Goal: Task Accomplishment & Management: Manage account settings

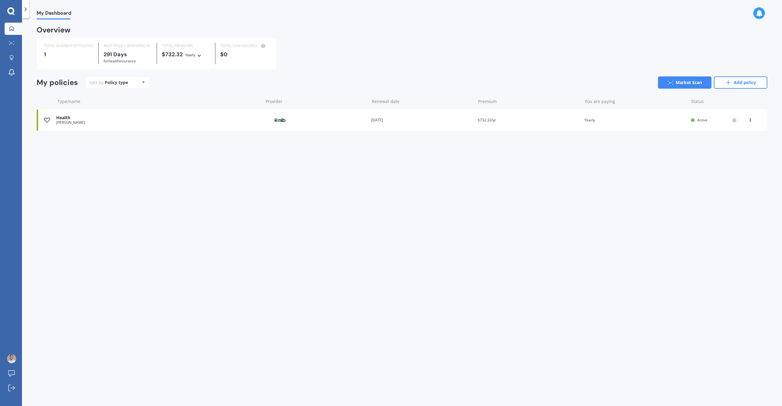
click at [81, 117] on div "Health" at bounding box center [157, 117] width 203 height 5
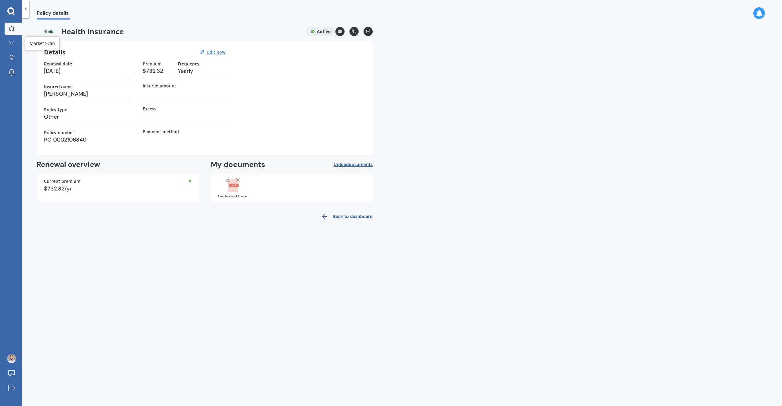
click at [11, 29] on icon at bounding box center [11, 28] width 4 height 4
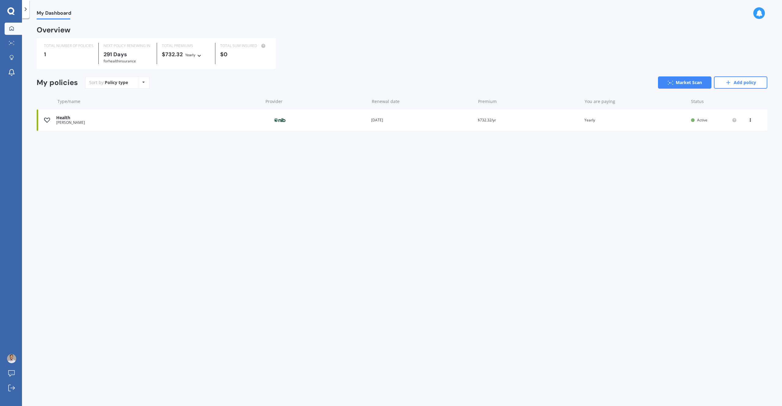
click at [11, 29] on icon at bounding box center [11, 28] width 4 height 4
click at [755, 87] on link "Add policy" at bounding box center [740, 82] width 53 height 12
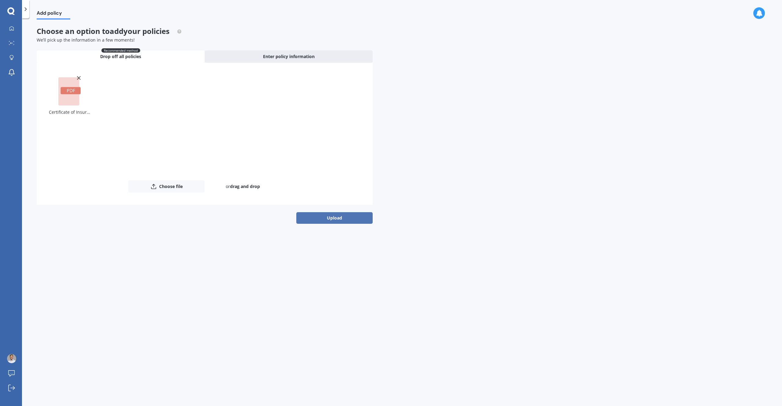
click at [349, 218] on button "Upload" at bounding box center [334, 218] width 76 height 12
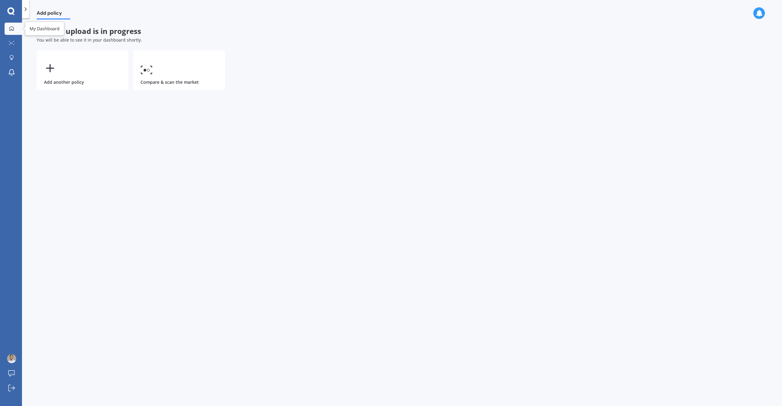
click at [13, 27] on icon at bounding box center [11, 28] width 5 height 5
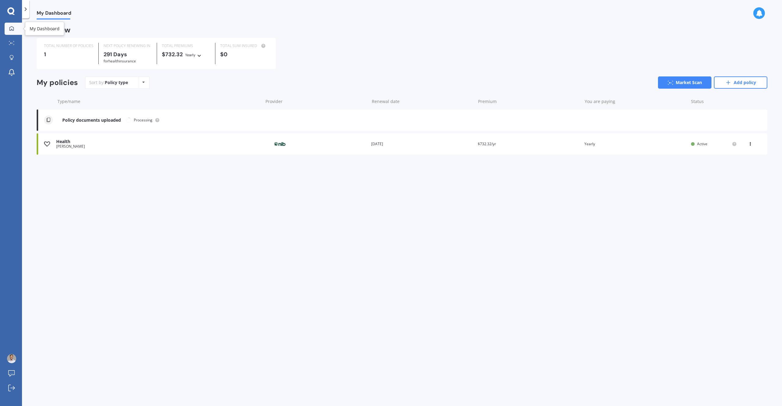
click at [13, 28] on icon at bounding box center [11, 28] width 5 height 5
click at [74, 120] on div "Contents" at bounding box center [157, 120] width 203 height 5
click at [576, 120] on div "Contents Provider Renewal date Premium You are paying Status In review View opt…" at bounding box center [402, 119] width 731 height 21
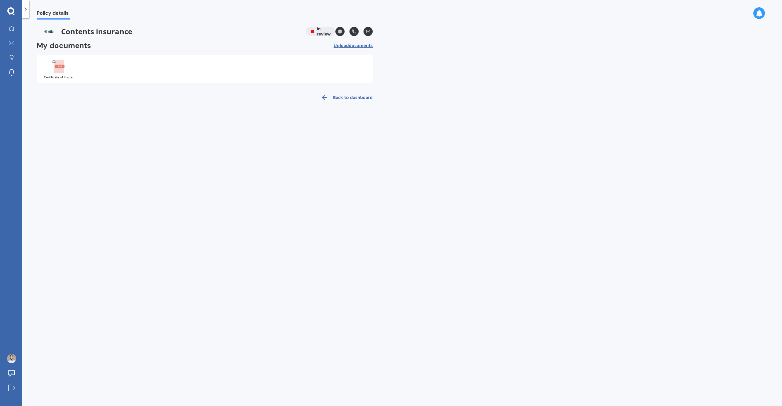
click at [323, 29] on div "Contents insurance In review" at bounding box center [205, 31] width 336 height 9
click at [338, 28] on link at bounding box center [339, 31] width 9 height 9
click at [13, 35] on div "My Dashboard Market Scan Explore insurance Notifications" at bounding box center [11, 52] width 22 height 59
click at [14, 30] on icon at bounding box center [11, 28] width 5 height 5
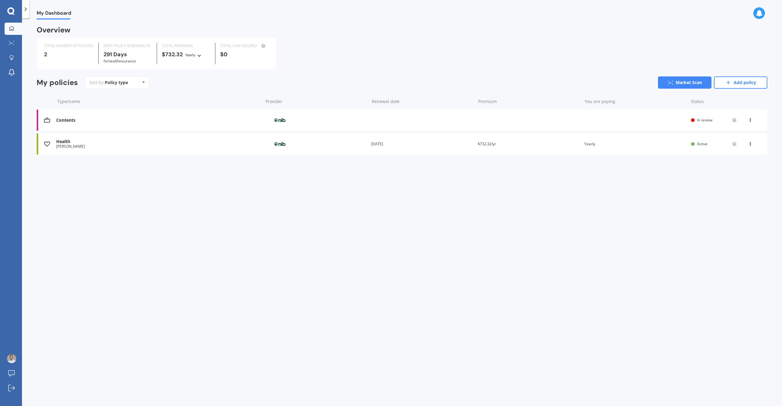
click at [122, 123] on div "Contents Provider Renewal date Premium You are paying Status In review View opt…" at bounding box center [402, 119] width 731 height 21
click at [254, 144] on div "Health" at bounding box center [157, 141] width 203 height 5
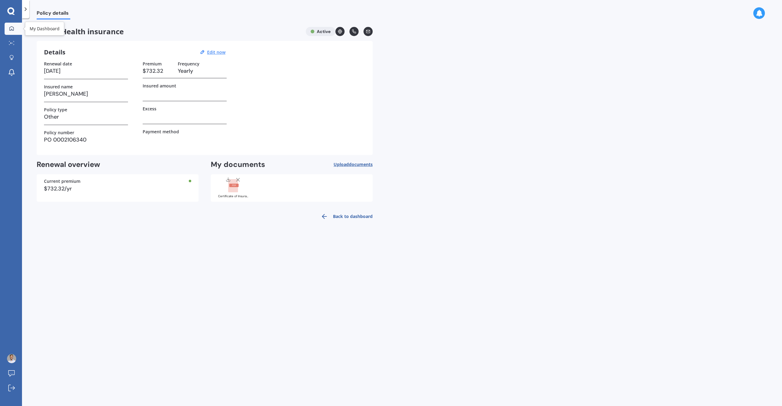
click at [14, 27] on icon at bounding box center [11, 28] width 5 height 5
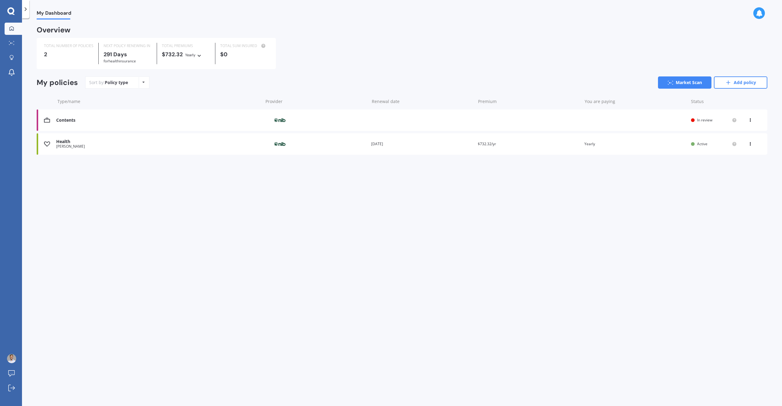
click at [631, 18] on div "My Dashboard" at bounding box center [402, 10] width 760 height 20
click at [736, 118] on icon at bounding box center [734, 120] width 5 height 5
click at [673, 125] on div "Contents Provider Renewal date Premium You are paying Status In review View opt…" at bounding box center [402, 119] width 731 height 21
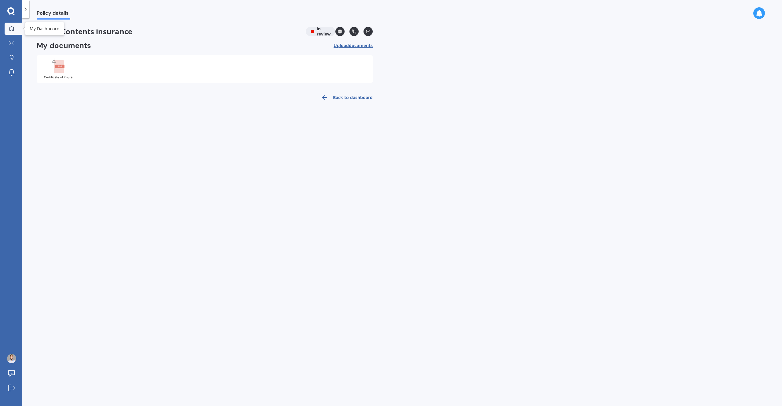
click at [13, 31] on link "My Dashboard" at bounding box center [13, 29] width 17 height 12
